Goal: Information Seeking & Learning: Learn about a topic

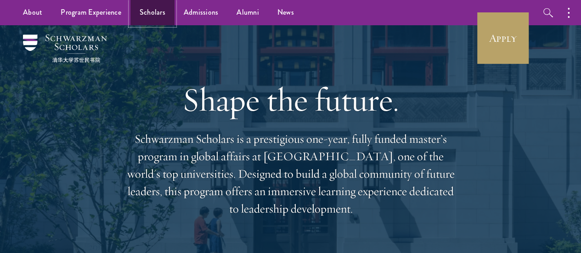
click at [158, 15] on link "Scholars" at bounding box center [152, 12] width 44 height 25
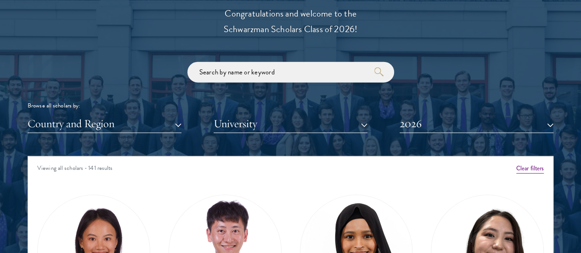
scroll to position [1045, 0]
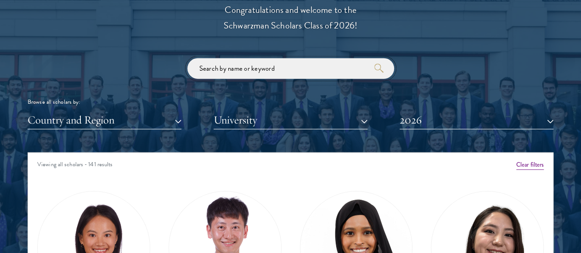
click at [266, 58] on input "search" at bounding box center [290, 68] width 207 height 21
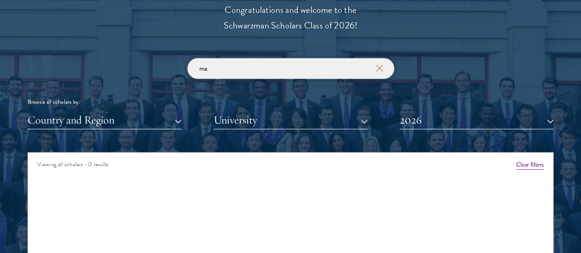
type input "m"
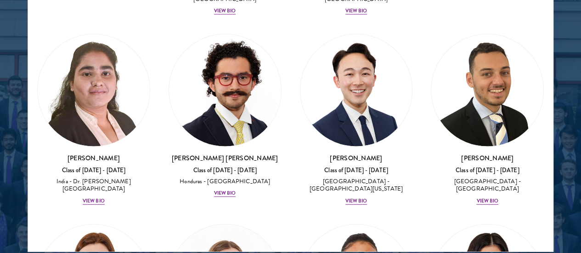
scroll to position [2760, 0]
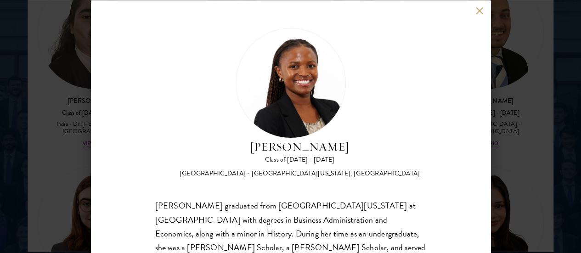
scroll to position [2825, 0]
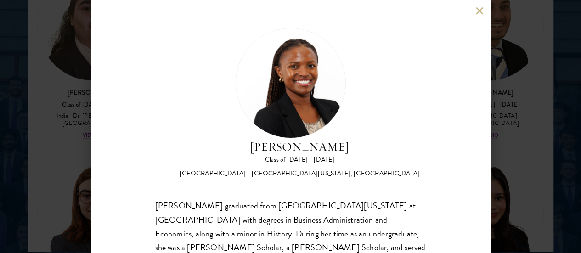
click at [542, 122] on div "[PERSON_NAME] Class of [DATE] - [DATE] [GEOGRAPHIC_DATA] - [GEOGRAPHIC_DATA][US…" at bounding box center [290, 126] width 581 height 253
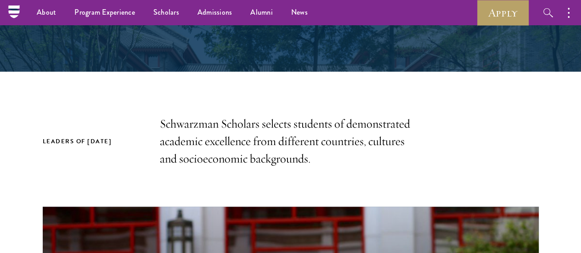
scroll to position [221, 0]
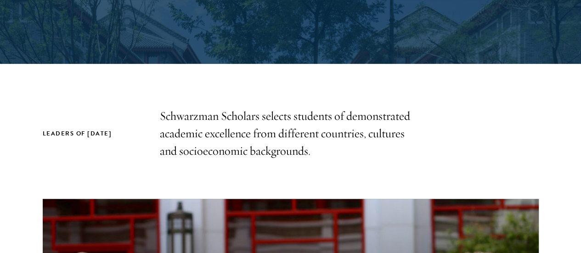
drag, startPoint x: 159, startPoint y: 112, endPoint x: 275, endPoint y: 114, distance: 115.3
